Goal: Find specific page/section: Find specific page/section

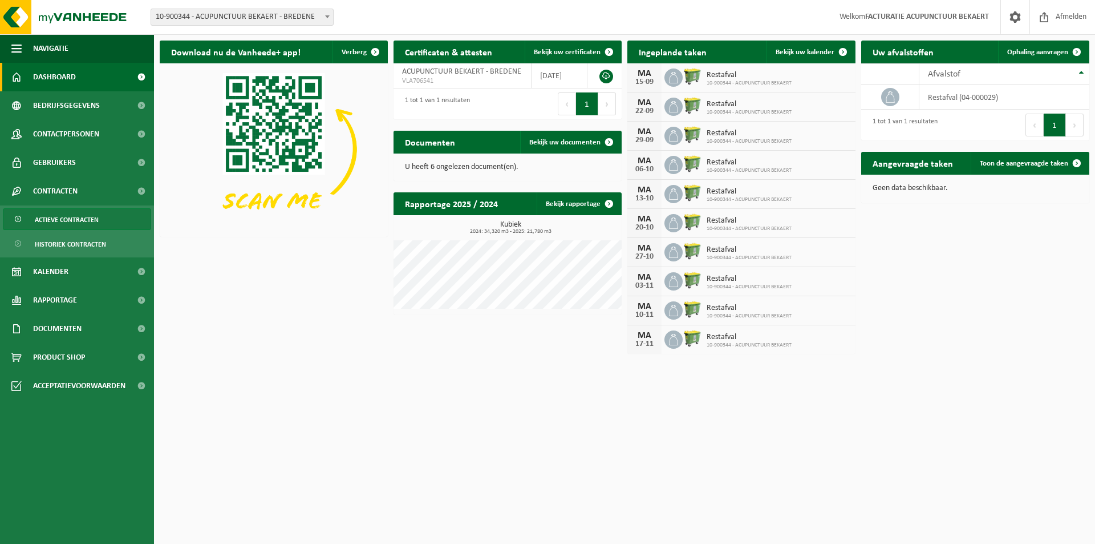
click at [66, 221] on span "Actieve contracten" at bounding box center [67, 220] width 64 height 22
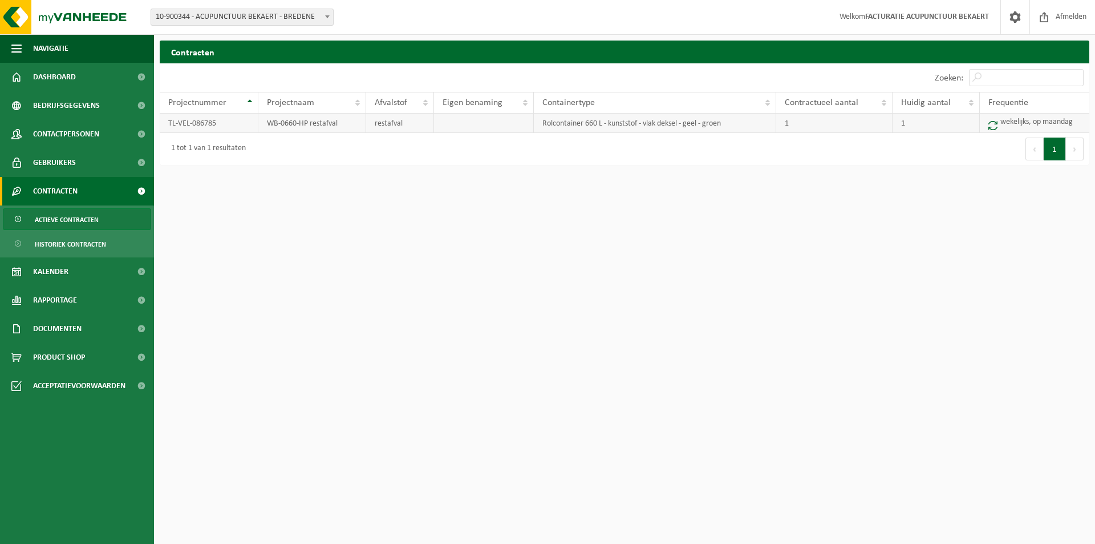
click at [579, 126] on td "Rolcontainer 660 L - kunststof - vlak deksel - geel - groen" at bounding box center [655, 123] width 242 height 19
click at [375, 123] on td "restafval" at bounding box center [400, 123] width 68 height 19
click at [320, 123] on td "WB-0660-HP restafval" at bounding box center [312, 123] width 108 height 19
click at [208, 126] on td "TL-VEL-086785" at bounding box center [209, 123] width 99 height 19
